Goal: Information Seeking & Learning: Check status

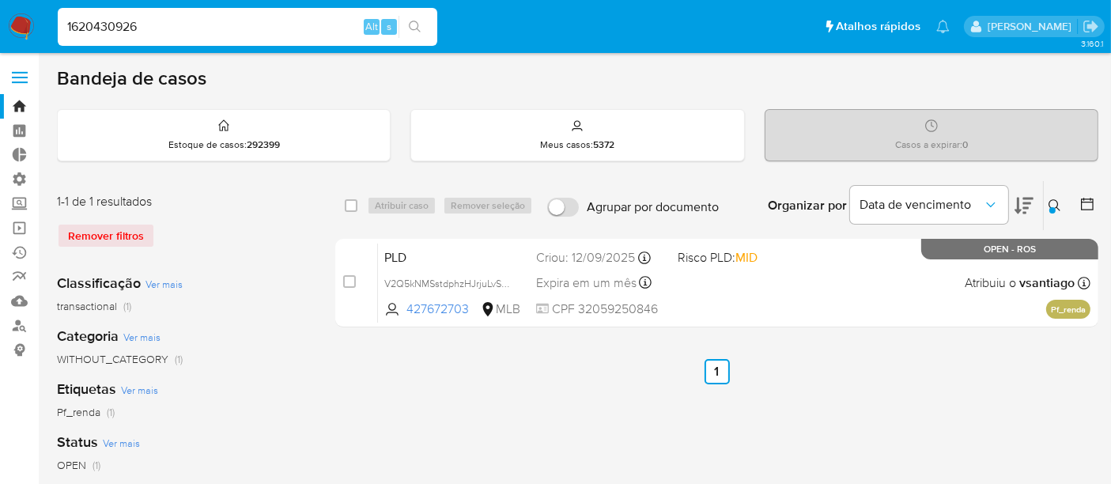
type input "1620430926"
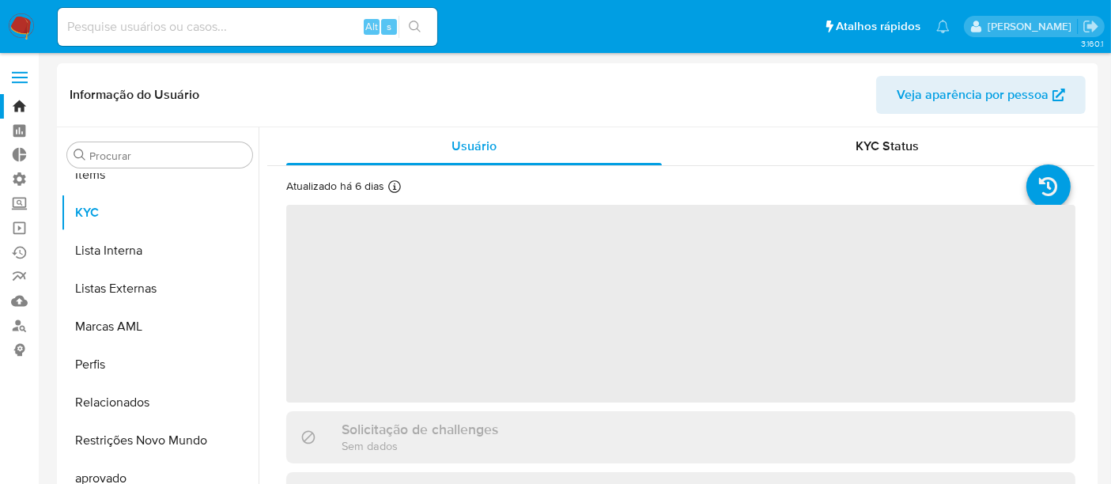
scroll to position [819, 0]
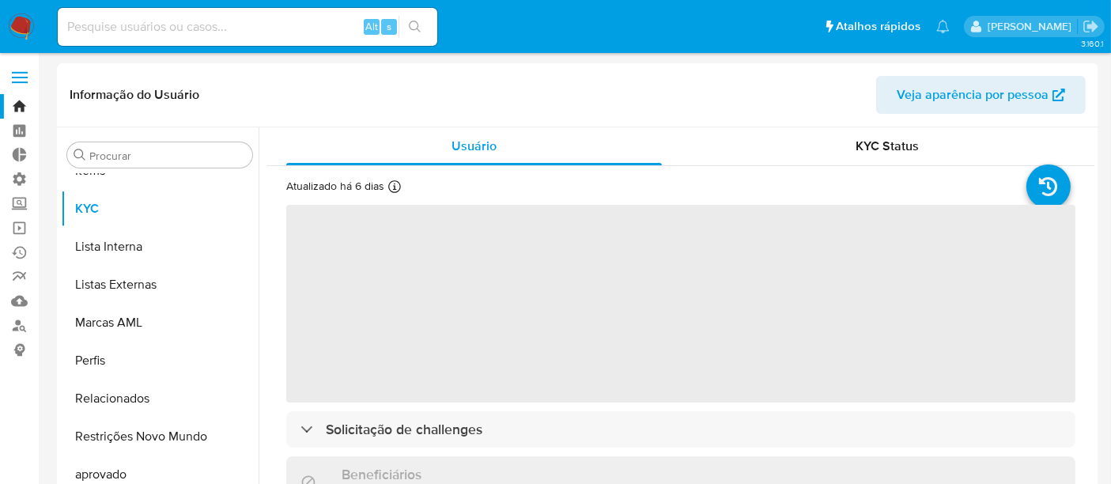
select select "10"
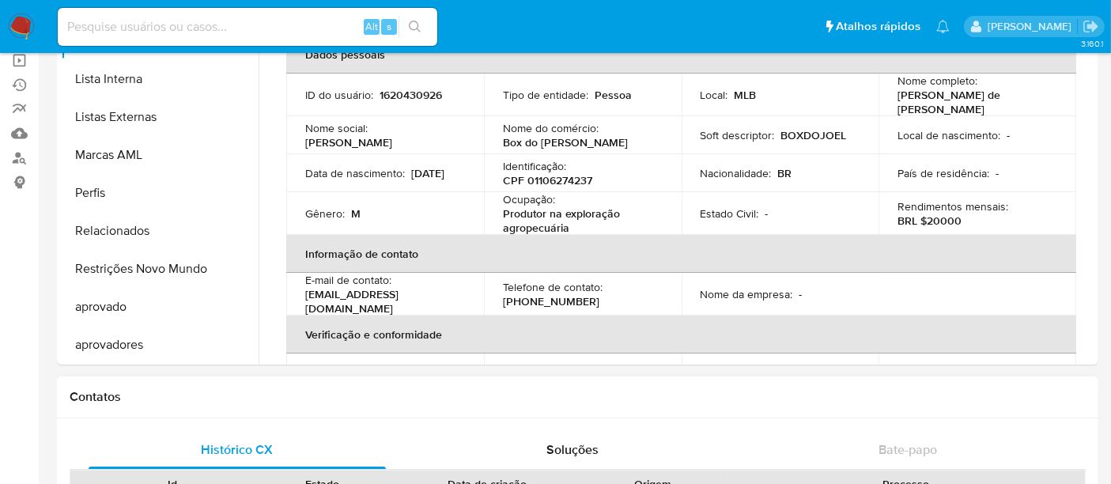
scroll to position [176, 0]
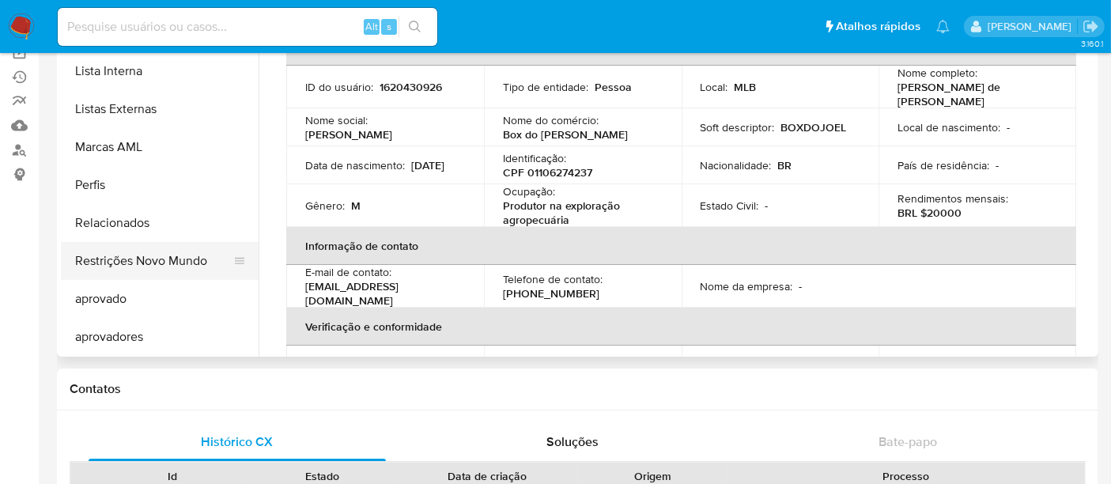
click at [164, 270] on button "Restrições Novo Mundo" at bounding box center [153, 261] width 185 height 38
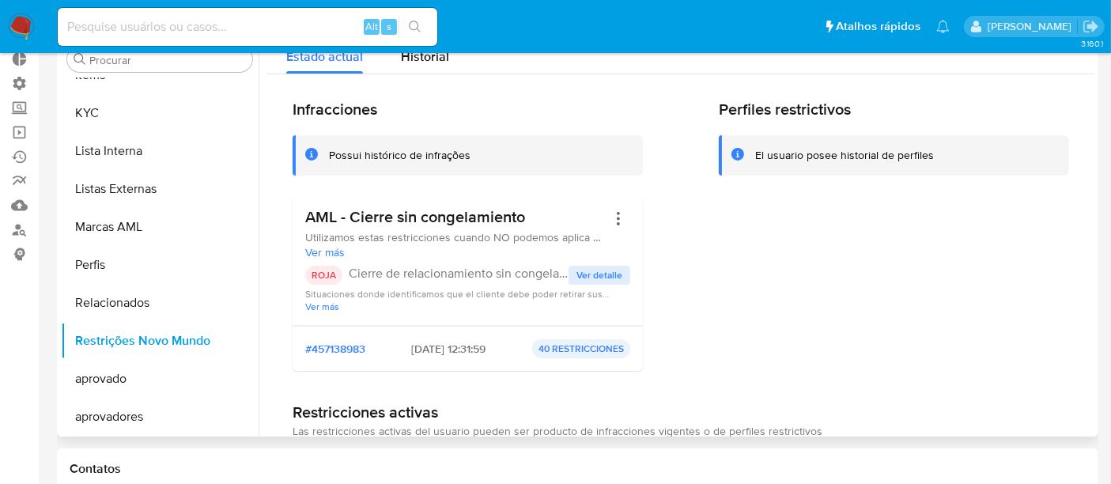
scroll to position [0, 0]
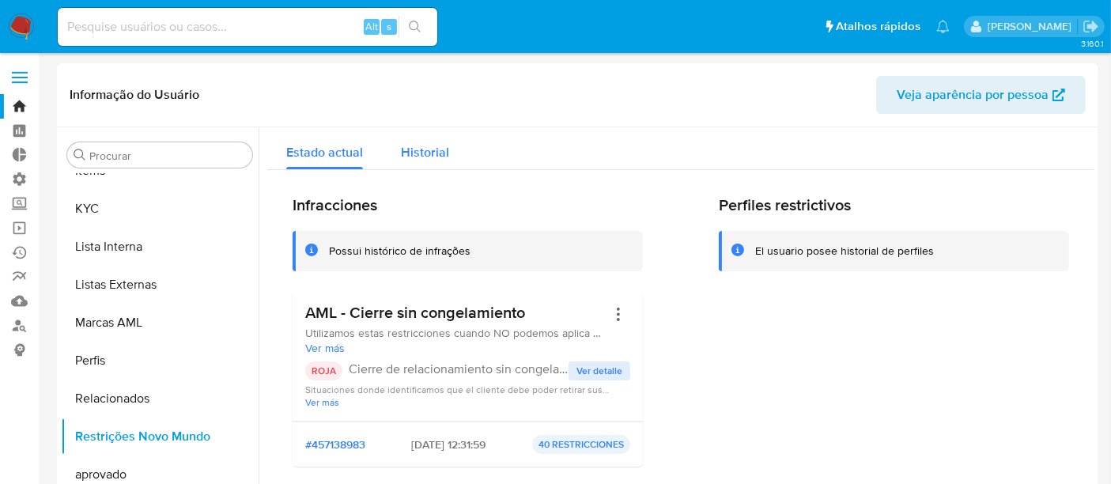
click at [439, 155] on span "Historial" at bounding box center [425, 152] width 48 height 18
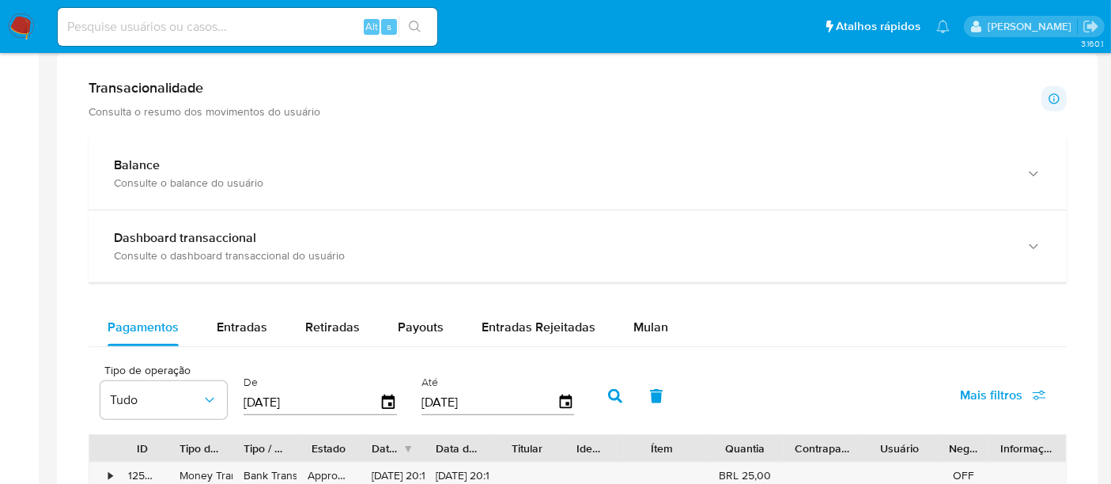
scroll to position [791, 0]
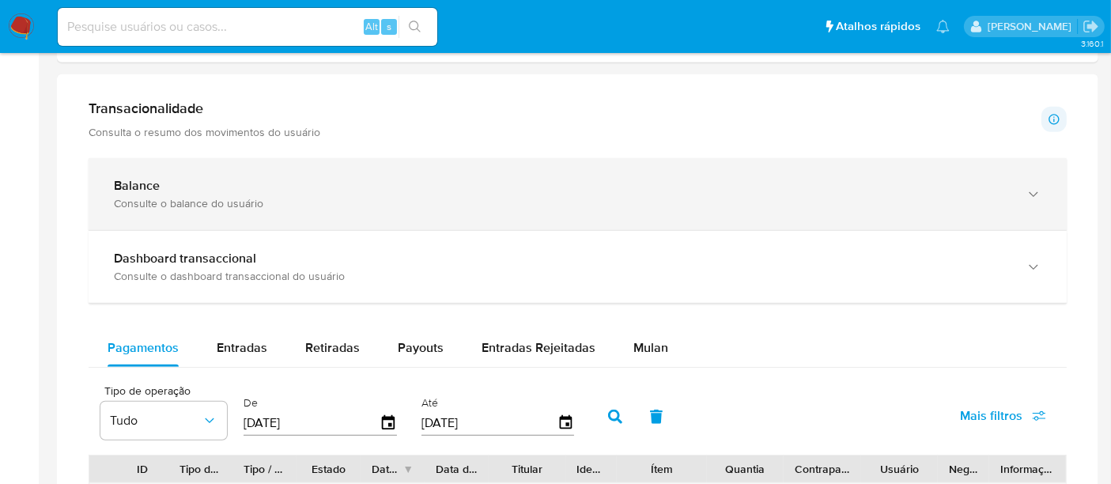
click at [182, 202] on div "Consulte o balance do usuário" at bounding box center [562, 203] width 896 height 14
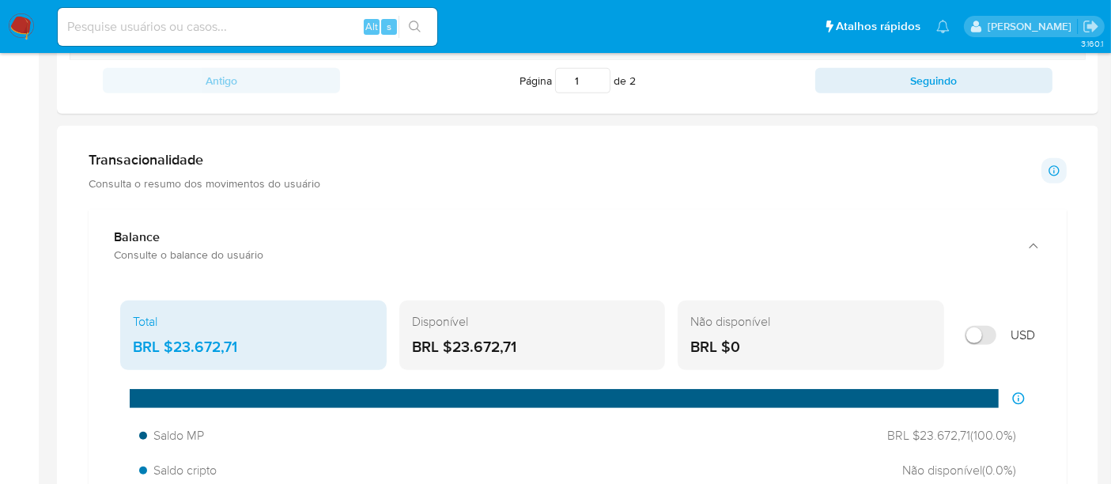
scroll to position [702, 0]
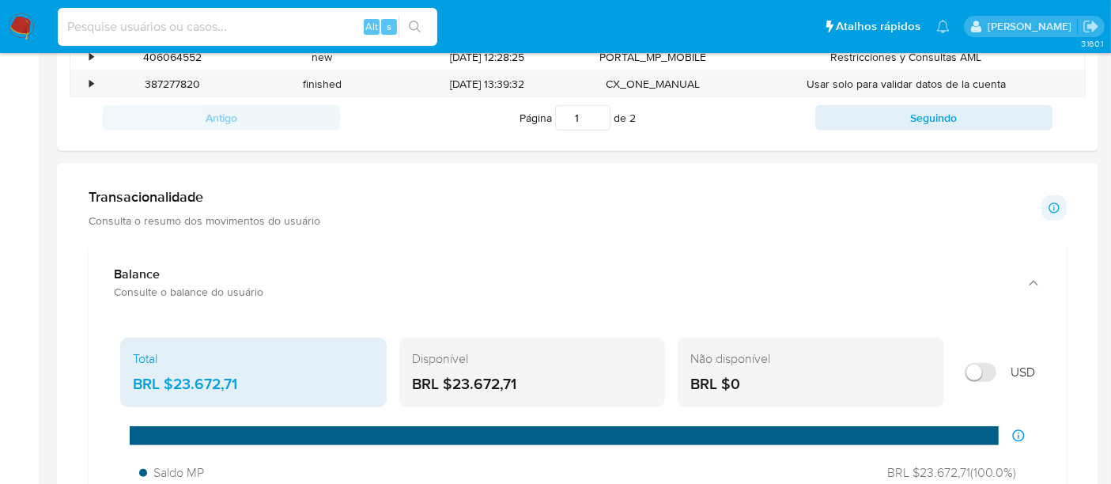
click at [146, 25] on input at bounding box center [248, 27] width 380 height 21
paste input "1721528161"
type input "1721528161"
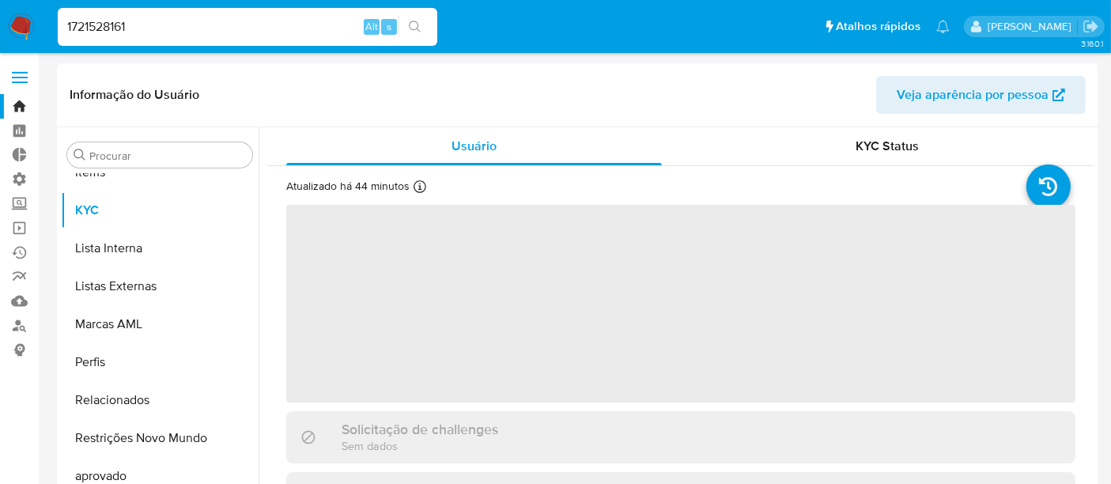
scroll to position [819, 0]
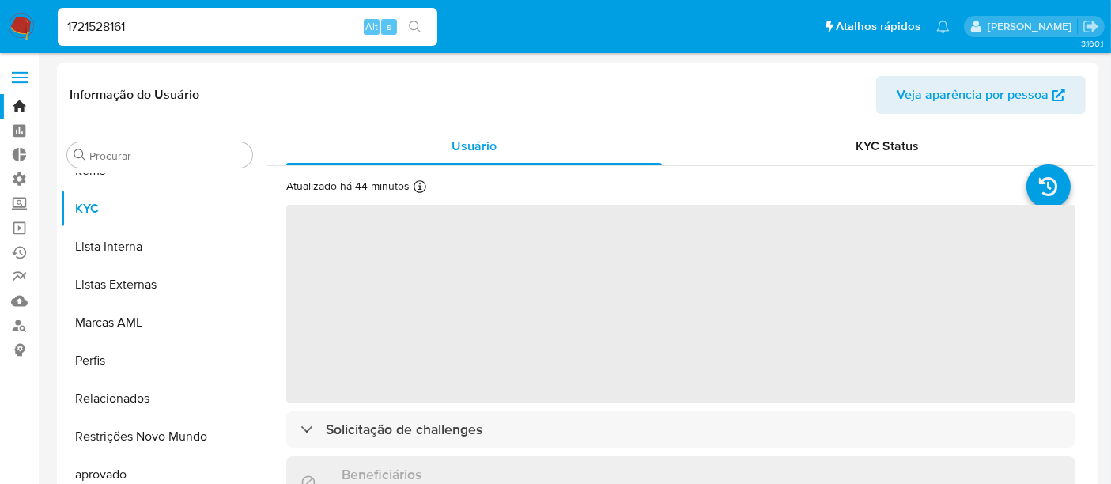
select select "10"
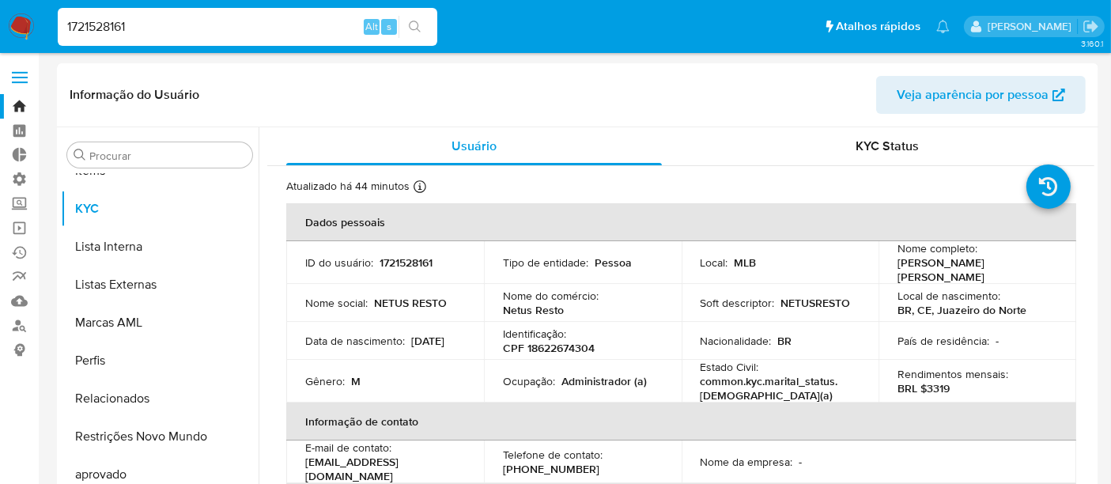
drag, startPoint x: 180, startPoint y: 25, endPoint x: 22, endPoint y: 25, distance: 158.2
click at [22, 25] on nav "Pausado Ver notificaciones 1721528161 Alt s Atalhos rápidos Presiona las siguie…" at bounding box center [555, 26] width 1111 height 53
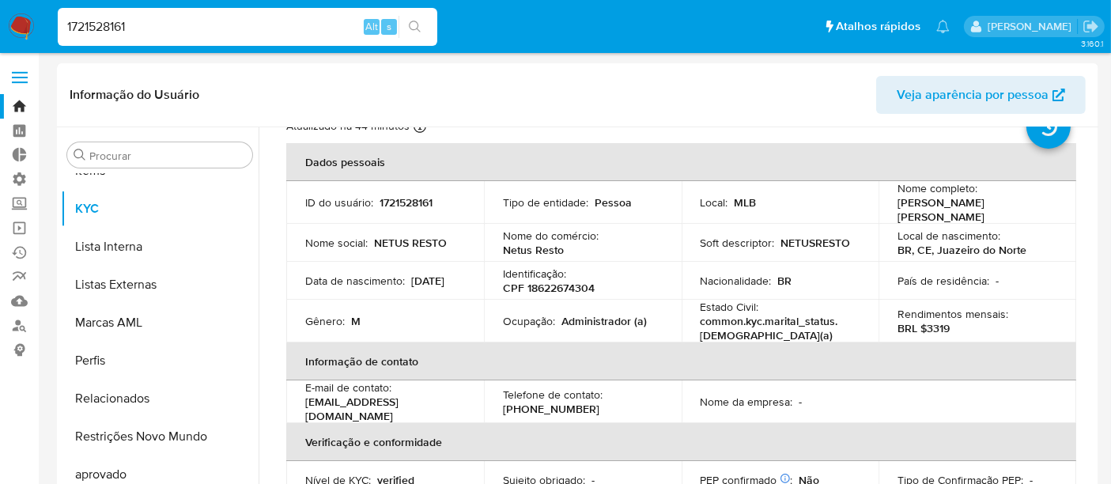
scroll to position [88, 0]
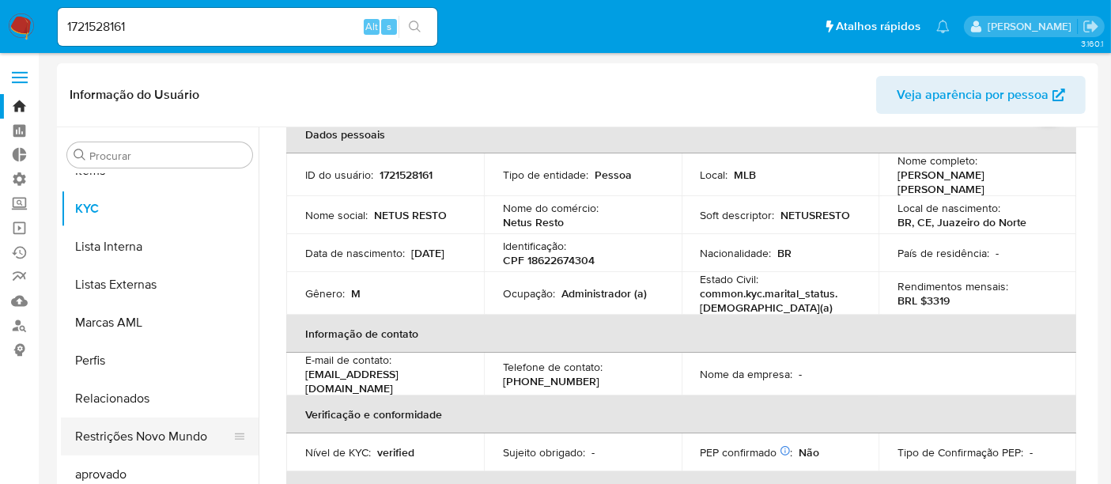
click at [162, 443] on button "Restrições Novo Mundo" at bounding box center [153, 437] width 185 height 38
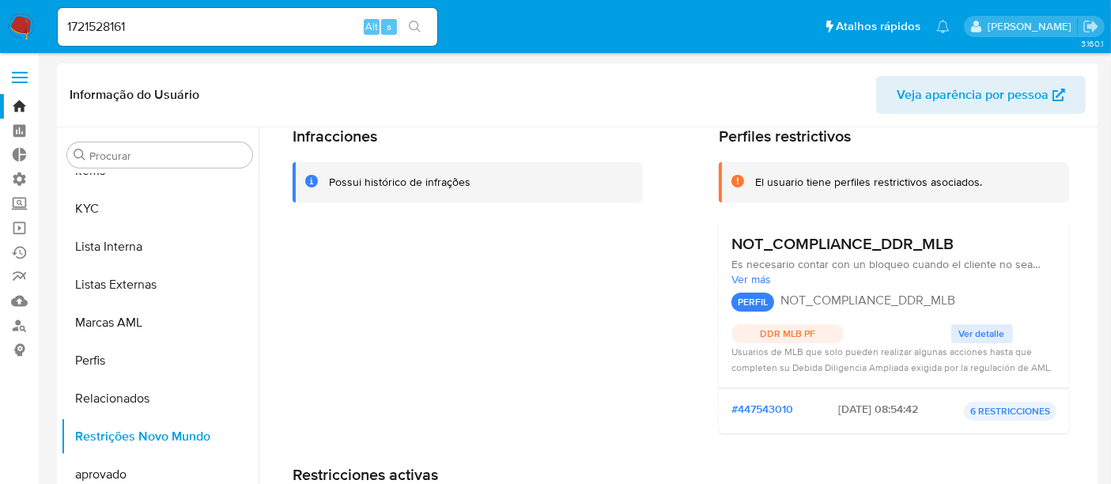
scroll to position [0, 0]
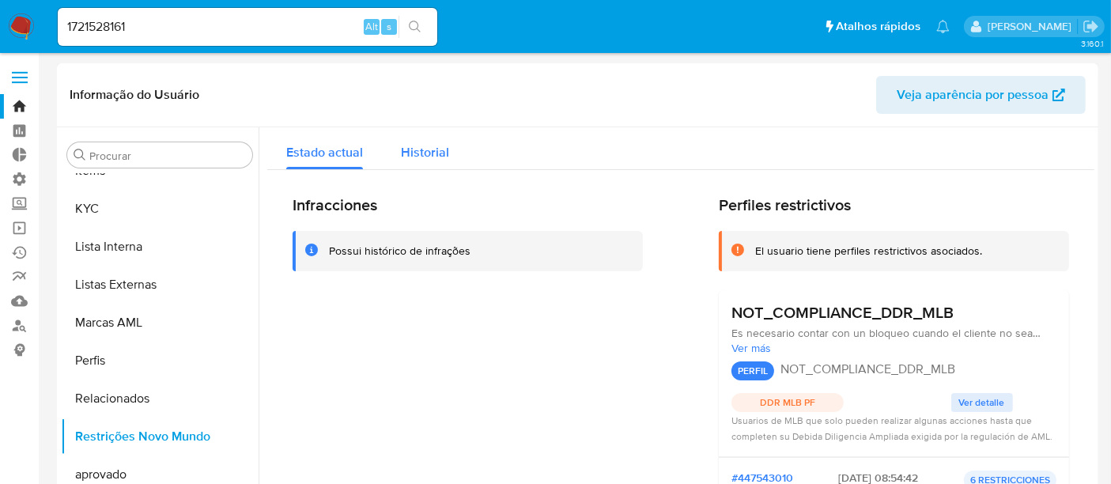
click at [434, 154] on span "Historial" at bounding box center [425, 152] width 48 height 18
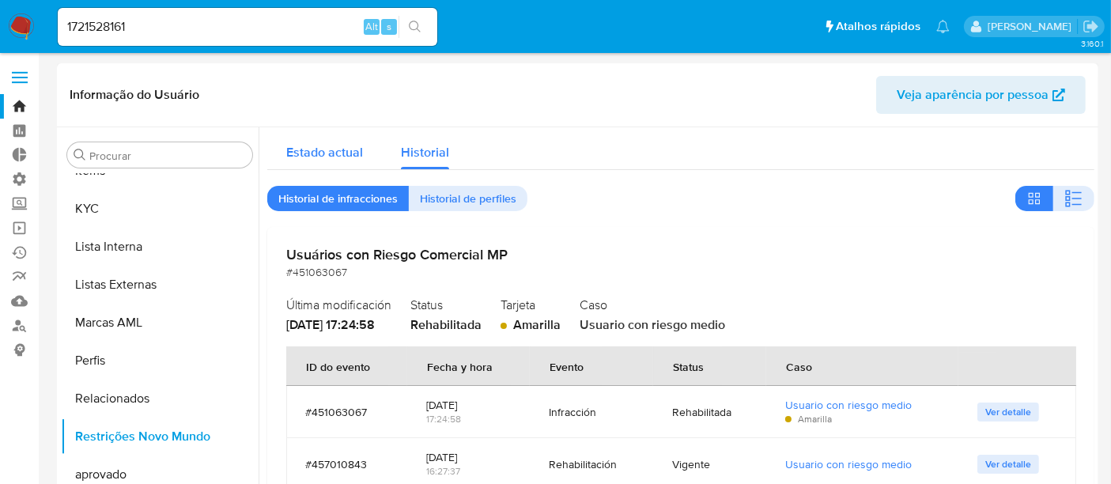
click at [312, 143] on span "Estado actual" at bounding box center [324, 152] width 77 height 18
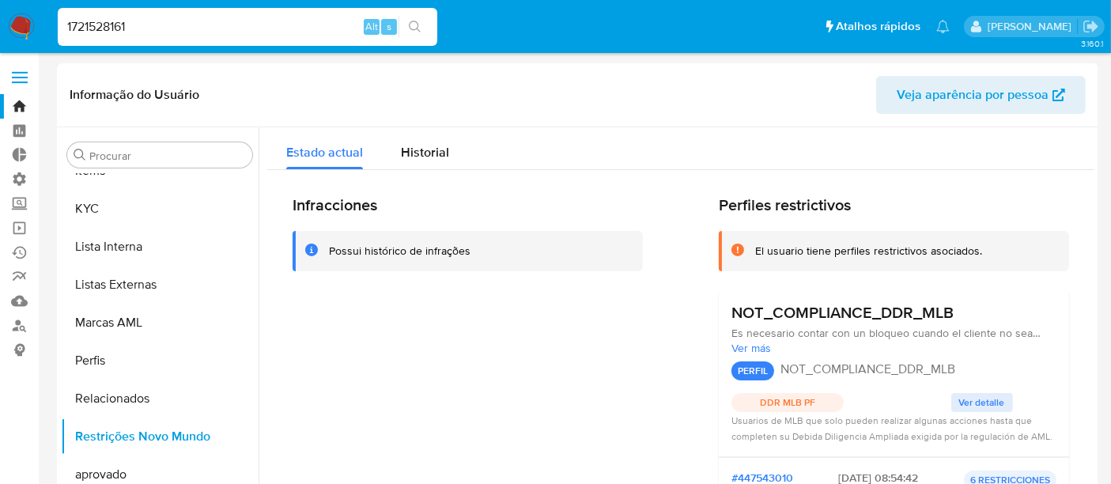
drag, startPoint x: 145, startPoint y: 29, endPoint x: 0, endPoint y: 22, distance: 144.9
click at [0, 22] on nav "Pausado Ver notificaciones 1721528161 Alt s Atalhos rápidos Presiona las siguie…" at bounding box center [555, 26] width 1111 height 53
paste input "311601642"
type input "311601642"
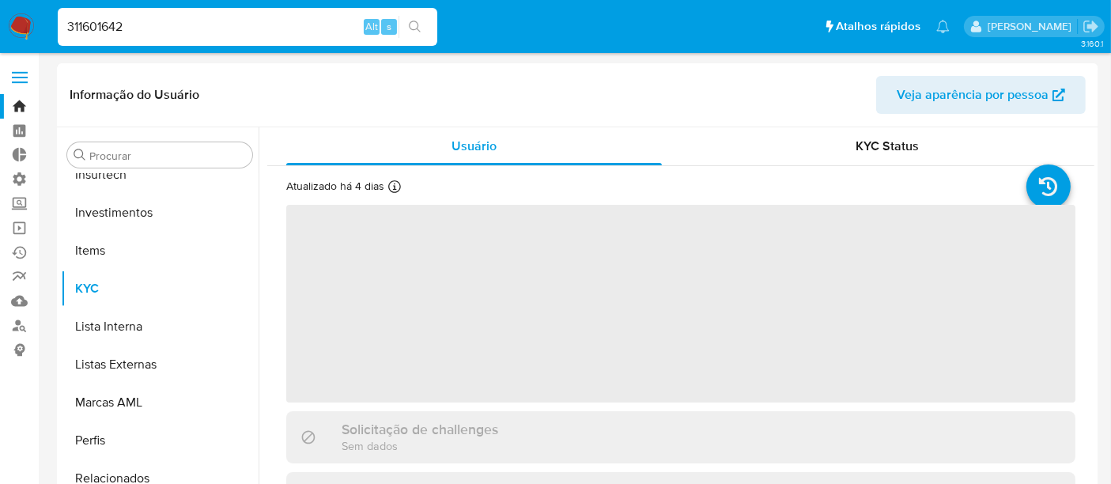
scroll to position [819, 0]
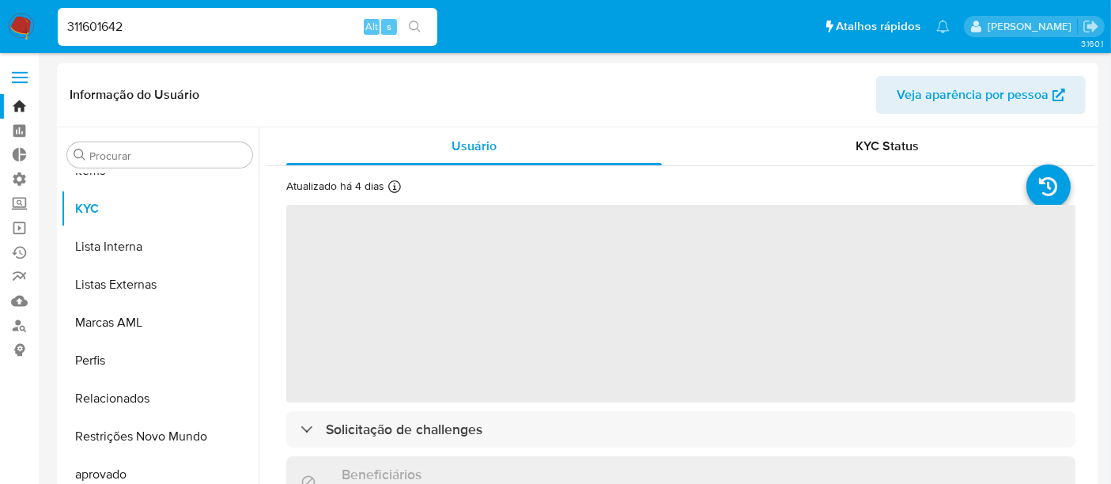
select select "10"
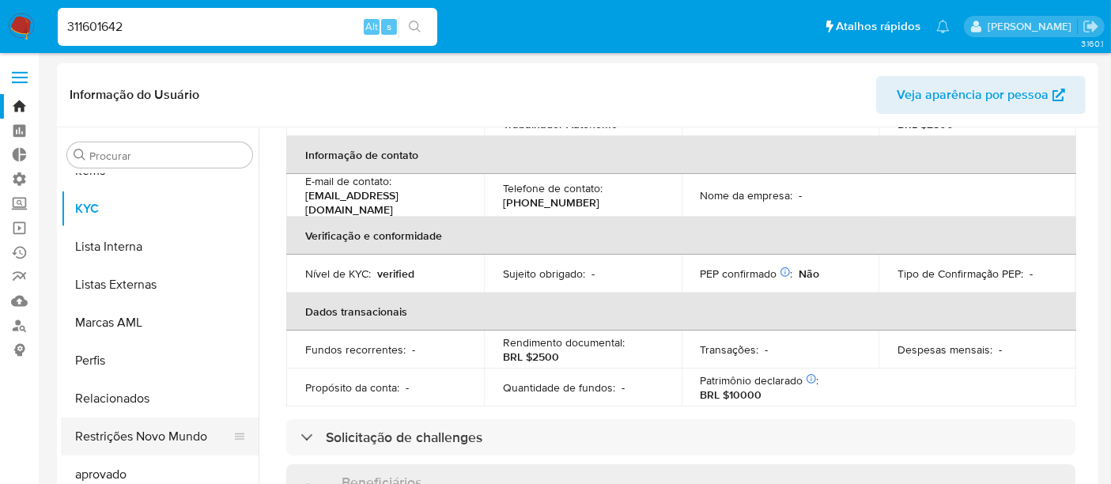
scroll to position [263, 0]
click at [167, 441] on button "Restrições Novo Mundo" at bounding box center [153, 437] width 185 height 38
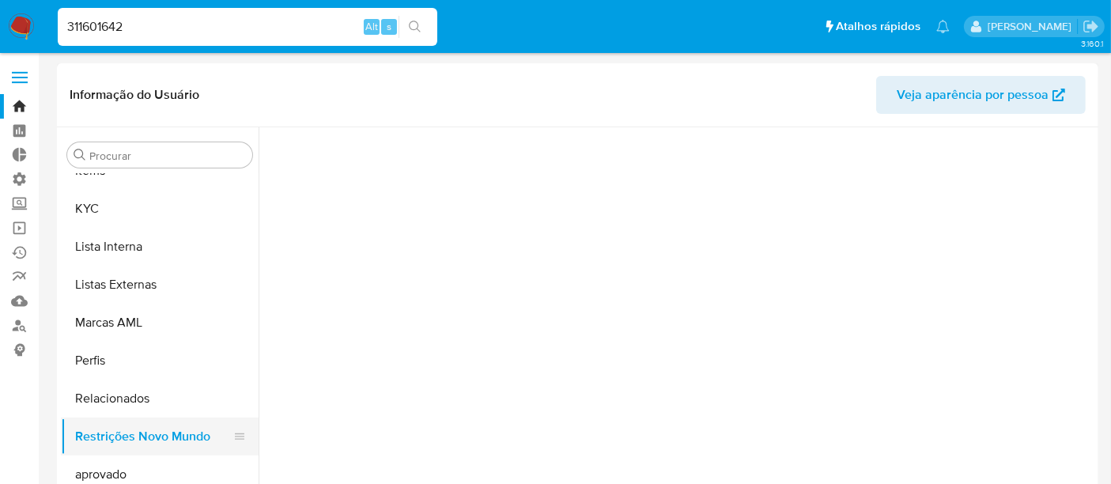
scroll to position [0, 0]
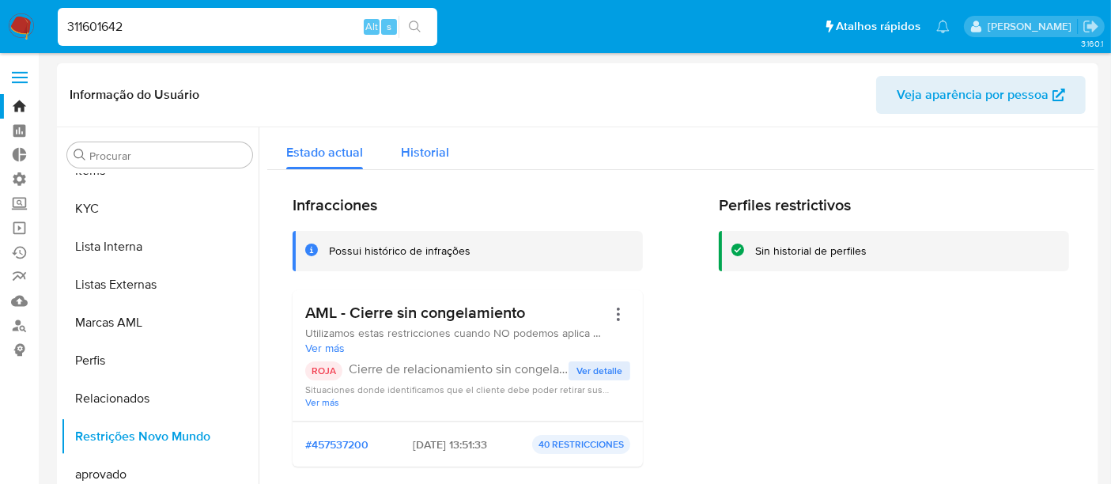
click at [442, 156] on span "Historial" at bounding box center [425, 152] width 48 height 18
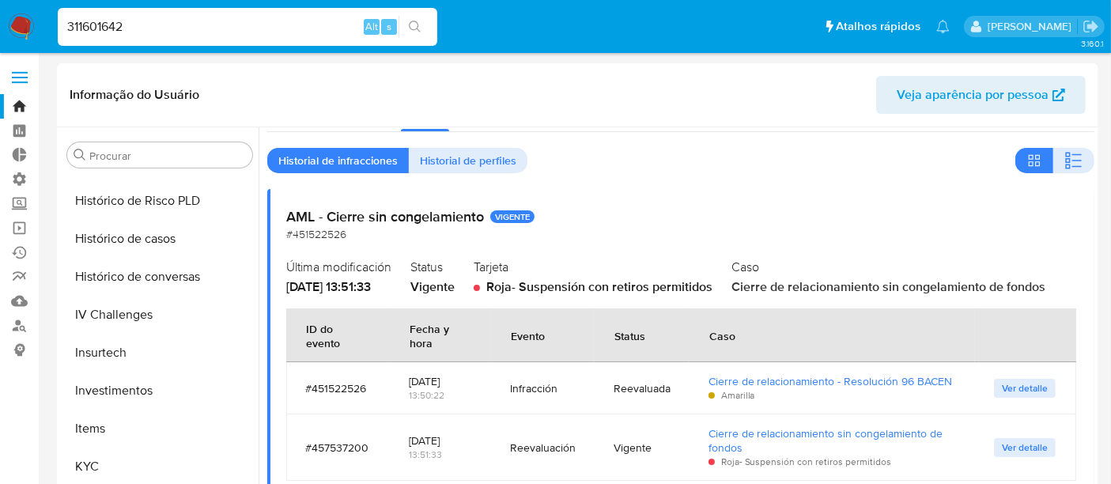
scroll to position [555, 0]
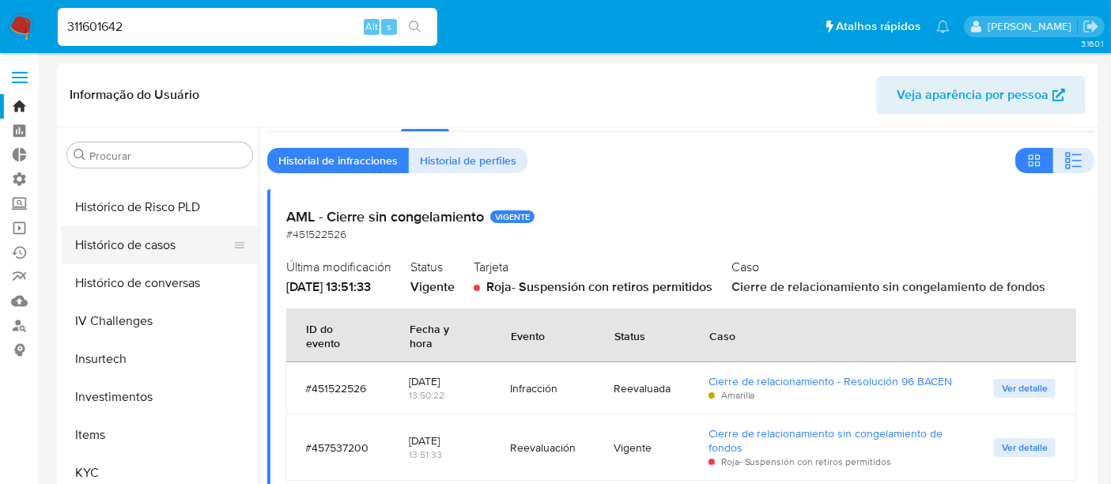
click at [146, 241] on button "Histórico de casos" at bounding box center [153, 245] width 185 height 38
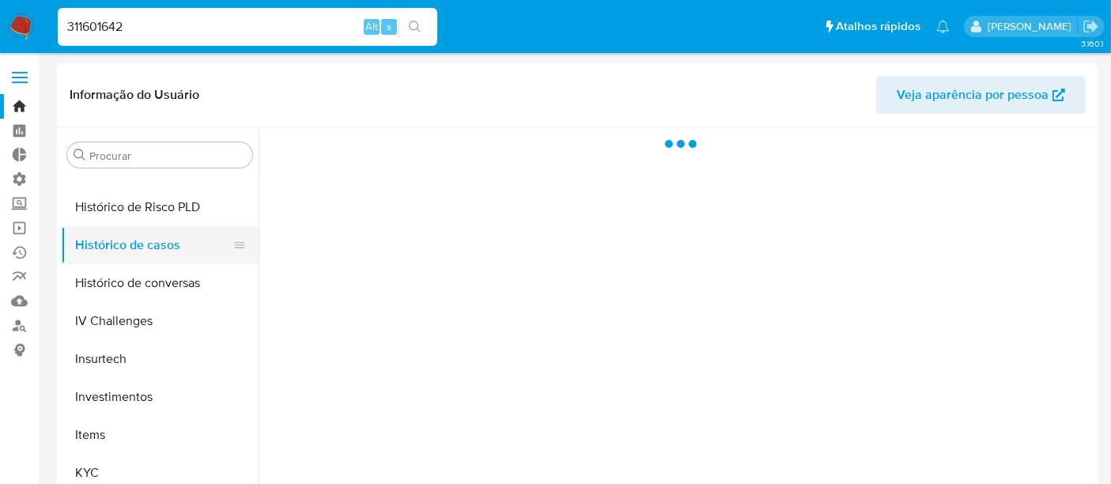
scroll to position [0, 0]
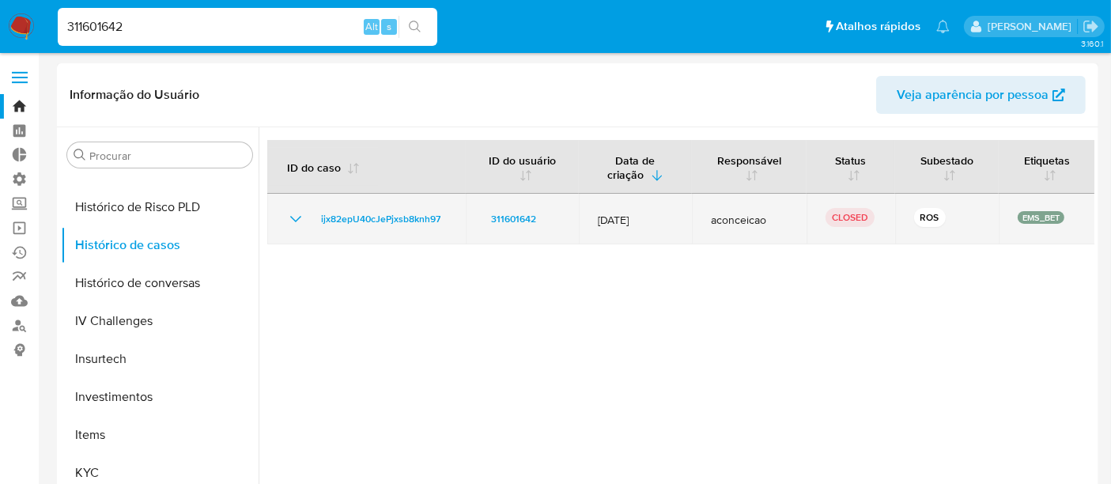
click at [296, 222] on icon "Mostrar/Ocultar" at bounding box center [295, 219] width 19 height 19
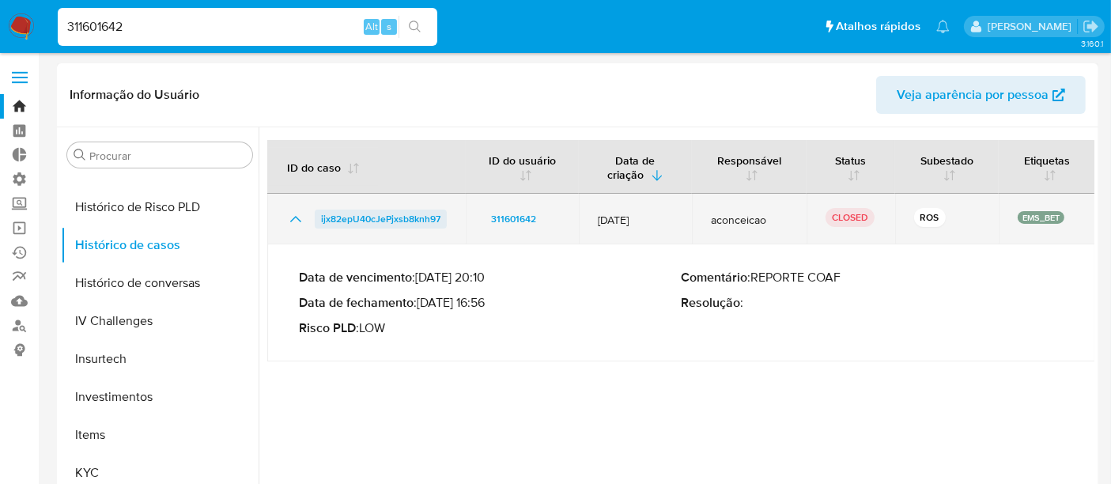
click at [381, 217] on span "ijx82epU40cJePjxsb8knh97" at bounding box center [380, 219] width 119 height 19
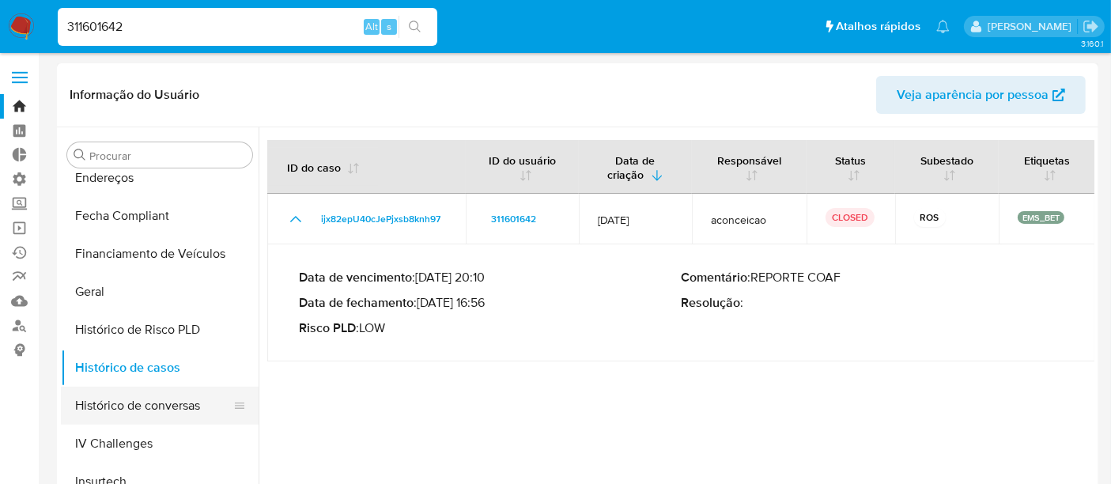
scroll to position [527, 0]
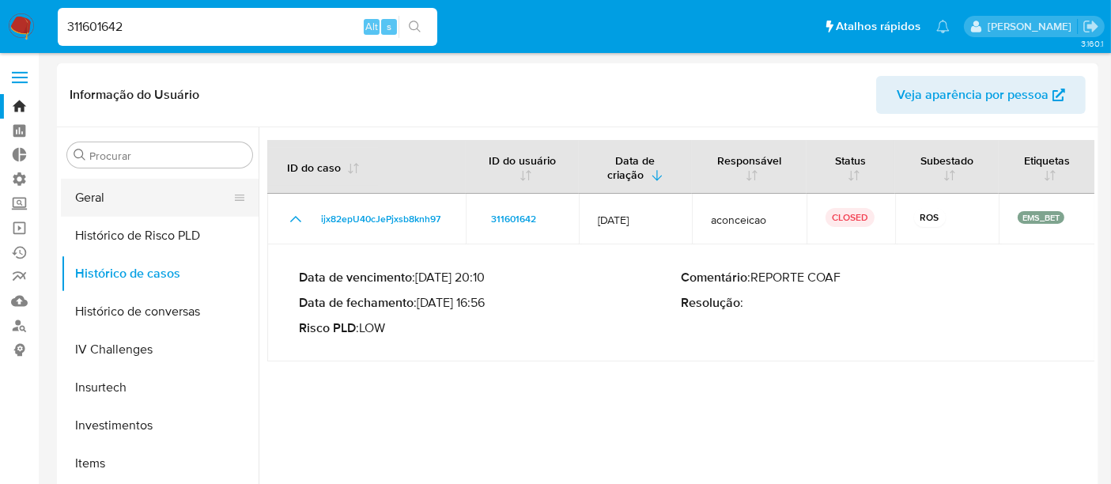
click at [112, 198] on button "Geral" at bounding box center [153, 198] width 185 height 38
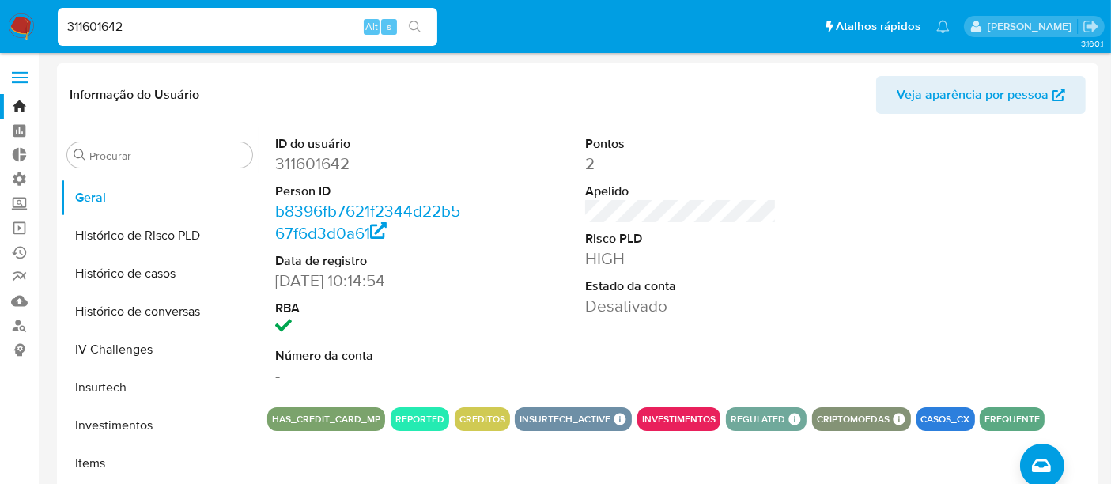
drag, startPoint x: 156, startPoint y: 22, endPoint x: 0, endPoint y: 28, distance: 155.9
click at [0, 28] on nav "Pausado Ver notificaciones 311601642 Alt s Atalhos rápidos Presiona las siguien…" at bounding box center [555, 26] width 1111 height 53
paste input "1015897967"
type input "1015897967"
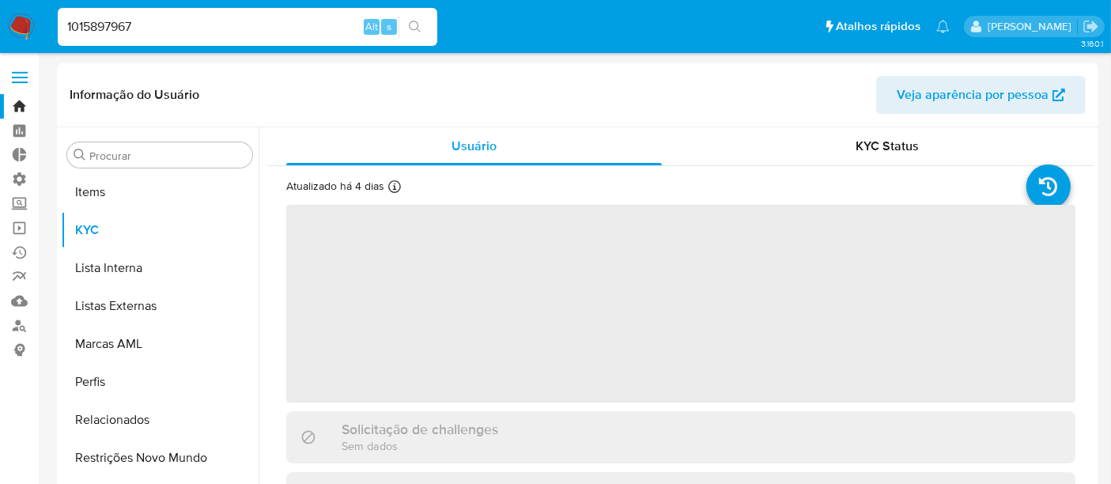
scroll to position [819, 0]
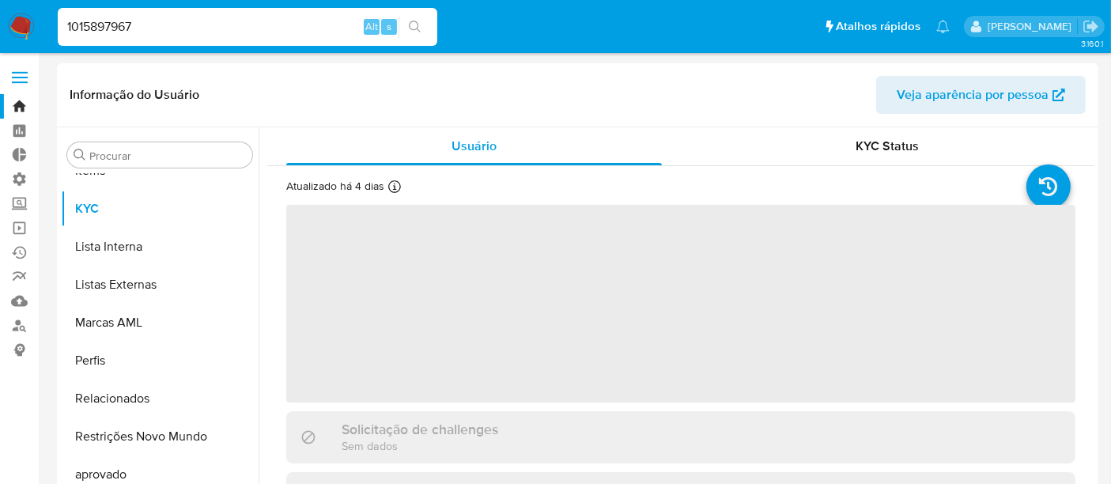
select select "10"
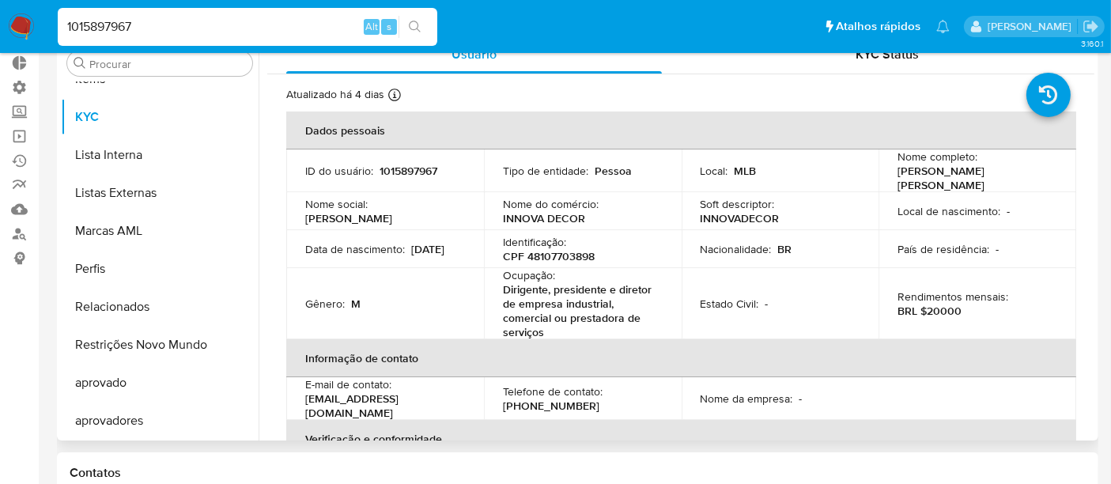
scroll to position [176, 0]
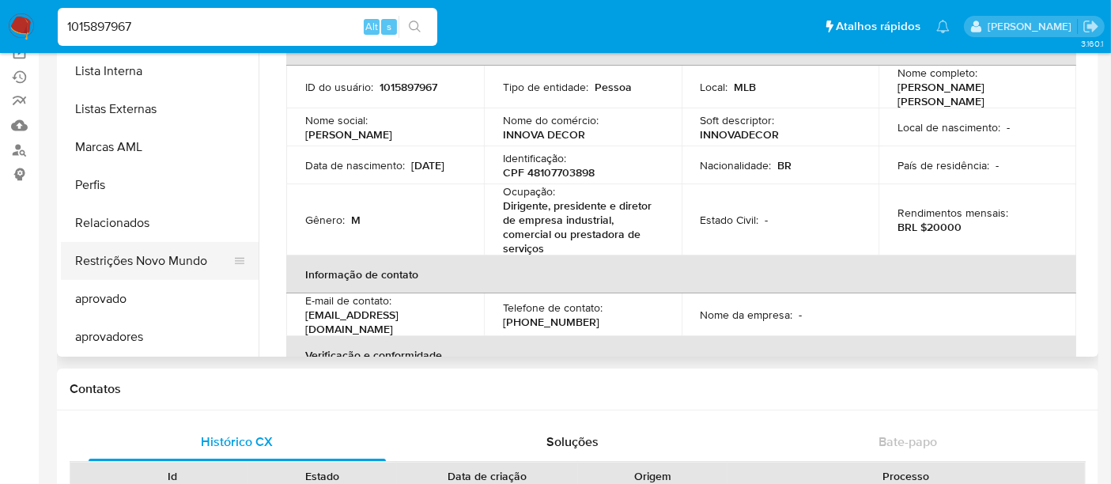
click at [140, 273] on button "Restrições Novo Mundo" at bounding box center [153, 261] width 185 height 38
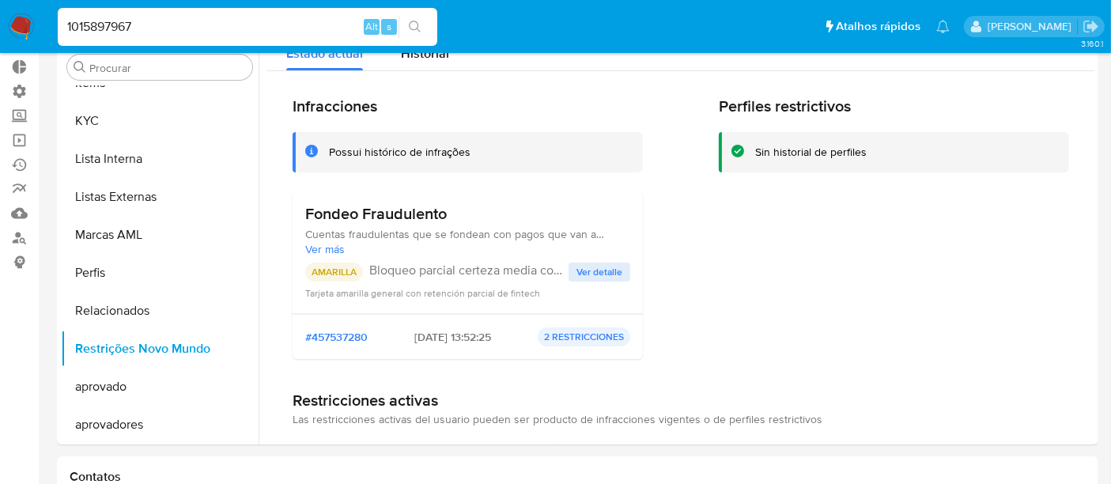
scroll to position [0, 0]
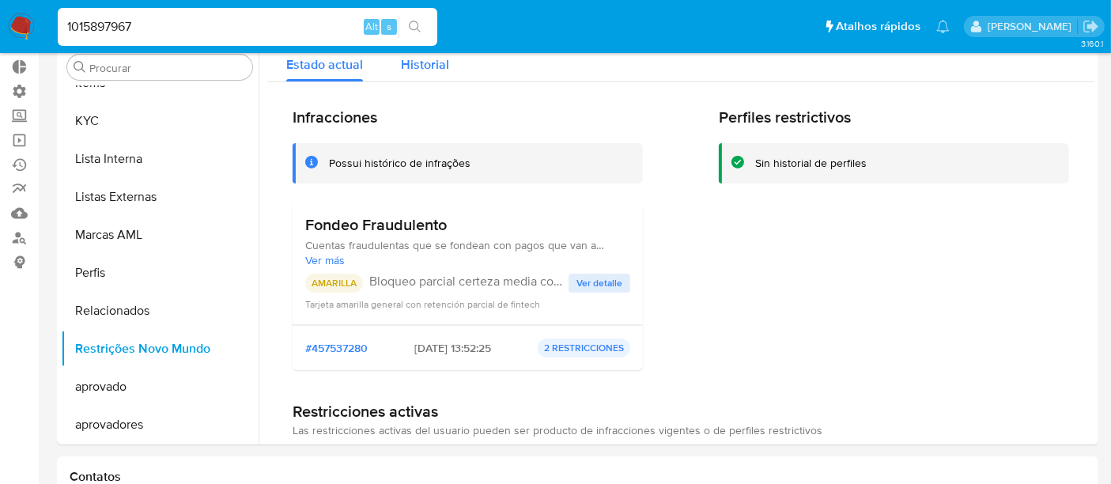
click at [418, 67] on span "Historial" at bounding box center [425, 64] width 48 height 18
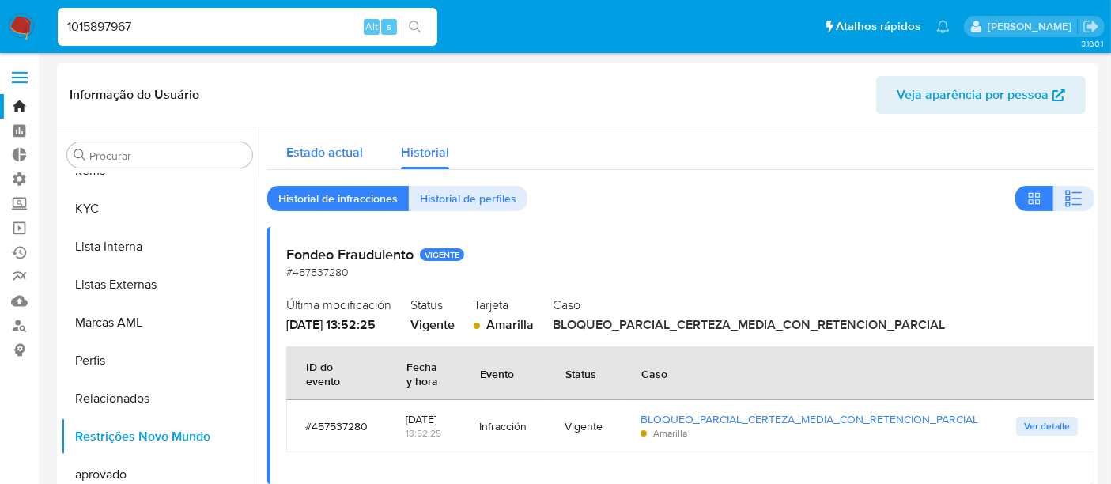
click at [331, 145] on span "Estado actual" at bounding box center [324, 152] width 77 height 18
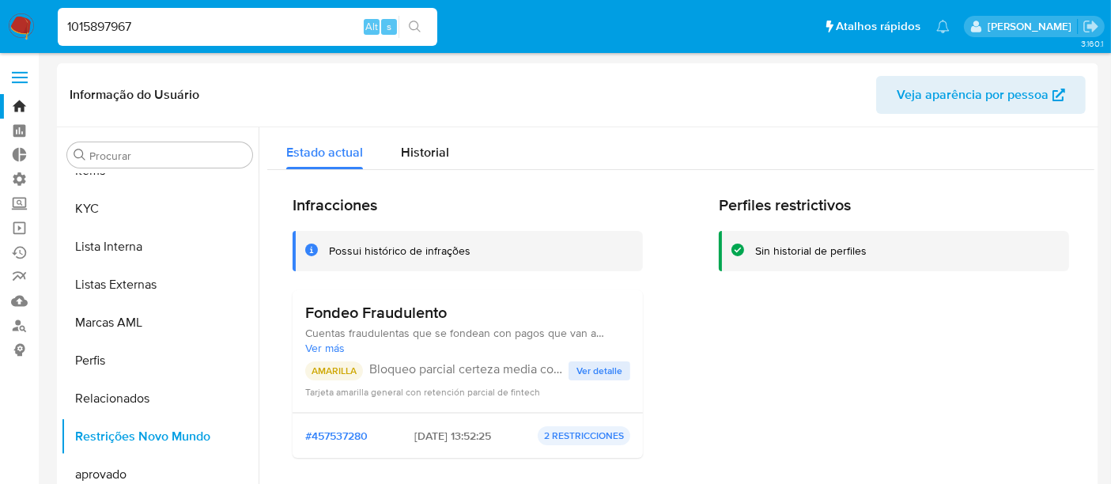
drag, startPoint x: 1066, startPoint y: 169, endPoint x: 1047, endPoint y: 21, distance: 149.1
click at [1066, 154] on div "Estado actual Historial Infracciones Possui histórico de infrações Fondeo Fraud…" at bounding box center [680, 386] width 827 height 519
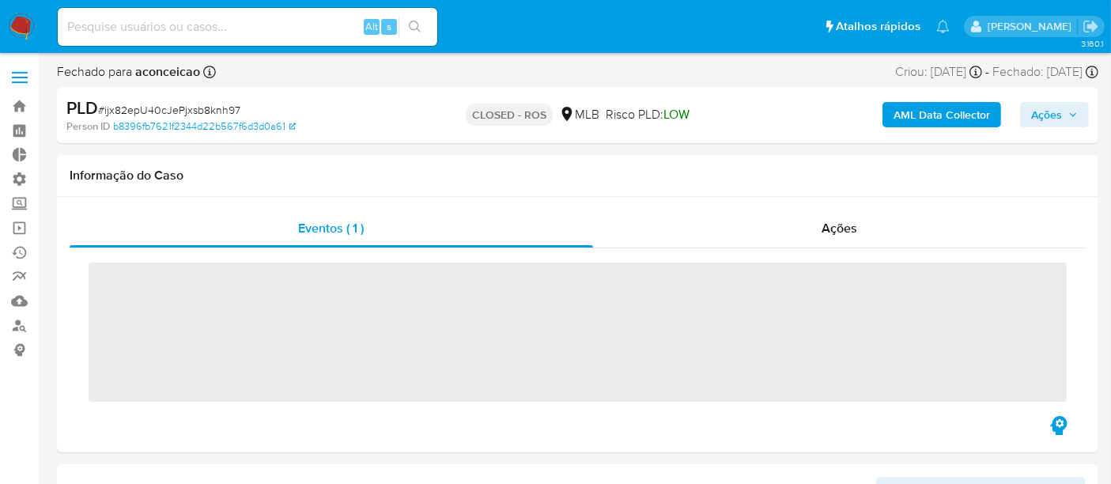
scroll to position [819, 0]
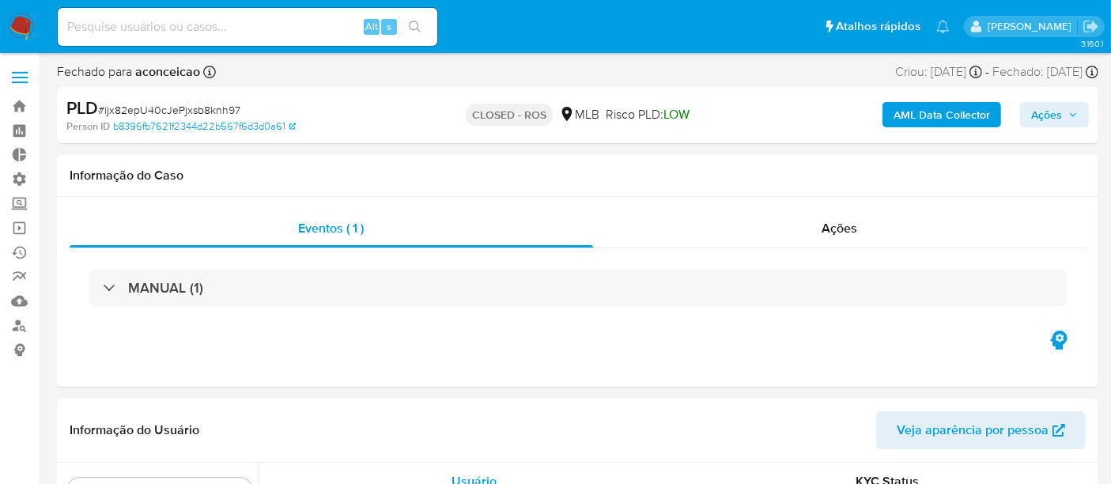
select select "10"
click at [831, 219] on span "Ações" at bounding box center [840, 228] width 36 height 18
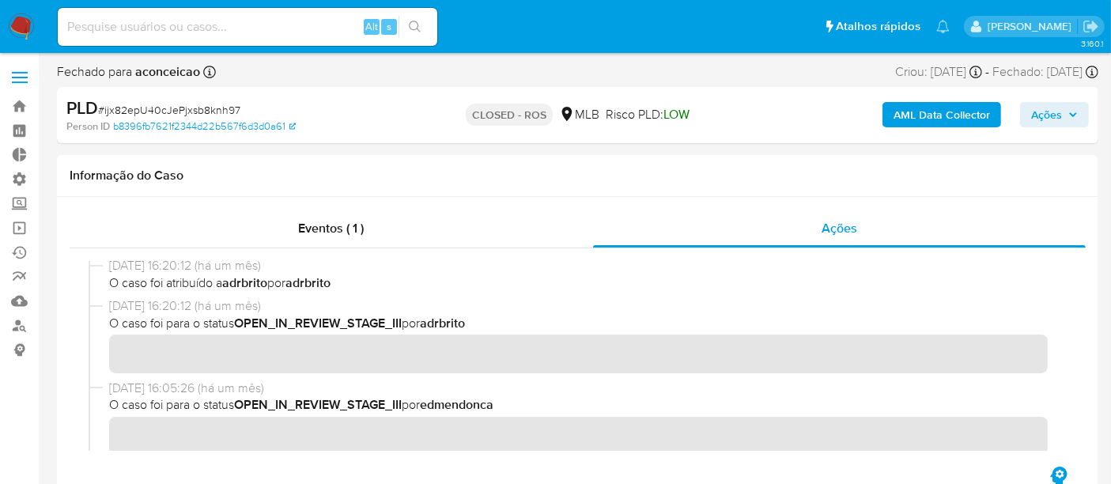
scroll to position [156, 0]
